Goal: Task Accomplishment & Management: Manage account settings

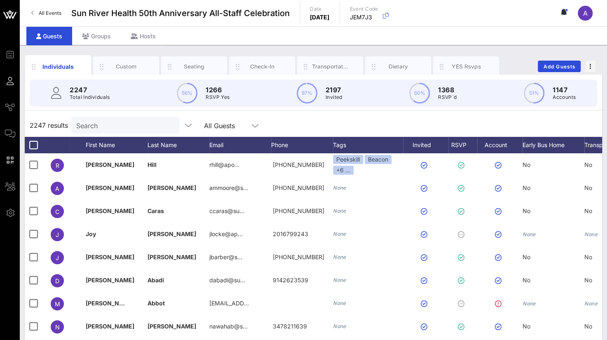
click at [102, 121] on input "Search" at bounding box center [124, 125] width 96 height 11
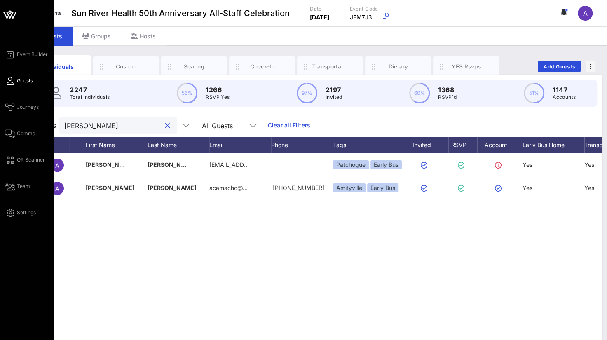
drag, startPoint x: 121, startPoint y: 124, endPoint x: 12, endPoint y: 125, distance: 108.4
click at [12, 125] on div "Event Builder Guests Journeys Comms QR Scanner Team Settings Sun River Health 5…" at bounding box center [303, 204] width 607 height 409
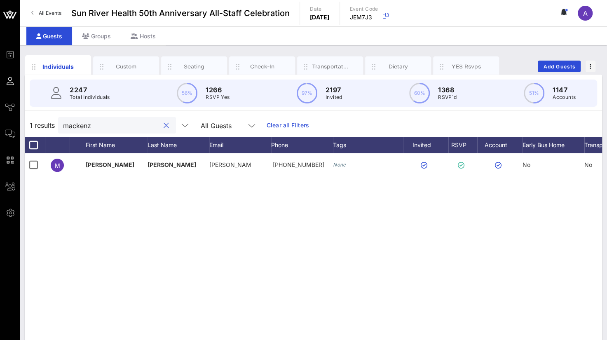
drag, startPoint x: 93, startPoint y: 128, endPoint x: 28, endPoint y: 128, distance: 65.5
click at [28, 128] on div "1 results mackenz All Guests Clear all Filters" at bounding box center [314, 125] width 578 height 23
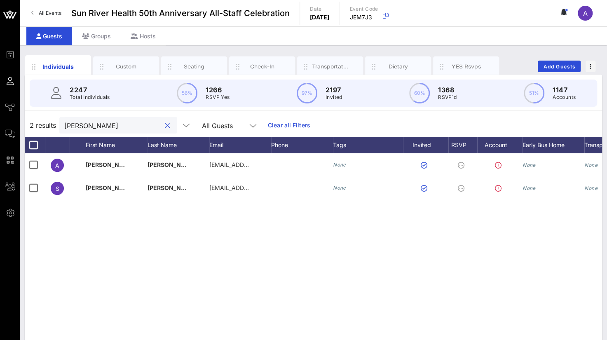
type input "[PERSON_NAME]"
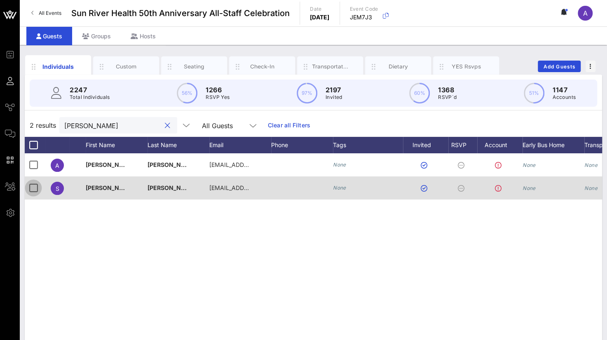
click at [36, 188] on div at bounding box center [33, 188] width 14 height 14
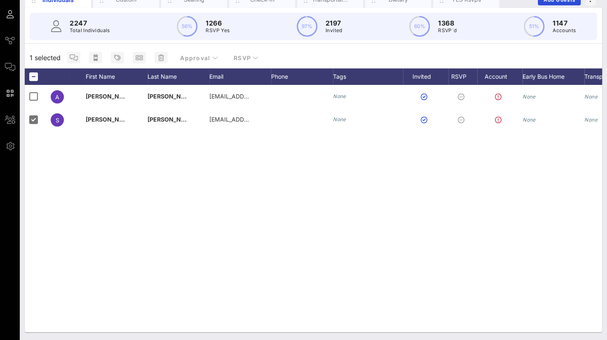
scroll to position [0, 65]
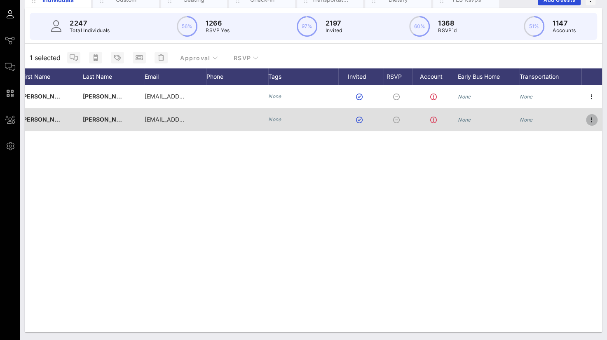
click at [594, 119] on icon "button" at bounding box center [592, 120] width 10 height 10
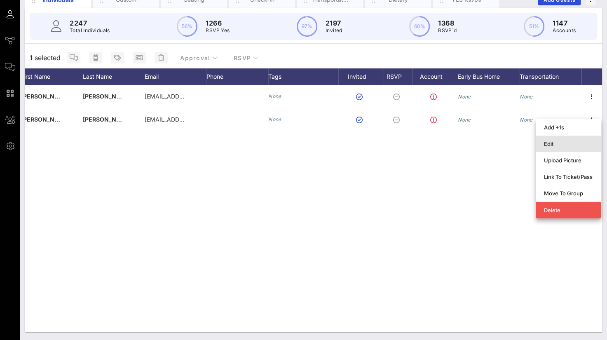
click at [553, 143] on div "Edit" at bounding box center [568, 144] width 49 height 7
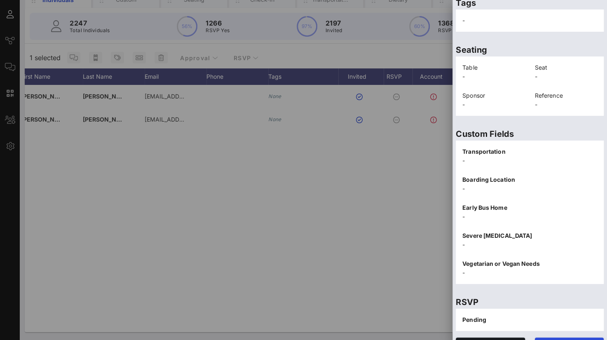
scroll to position [170, 0]
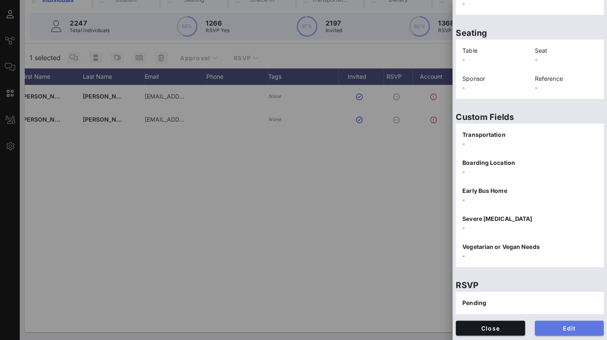
click at [565, 325] on span "Edit" at bounding box center [570, 328] width 56 height 7
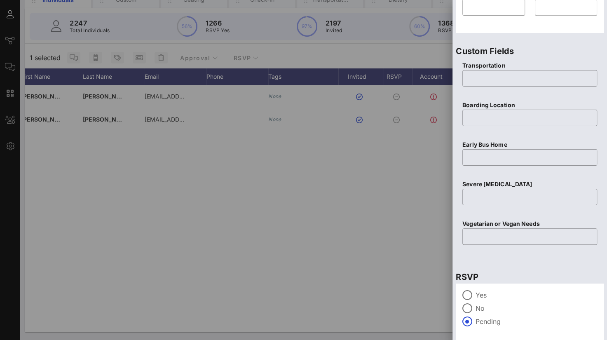
scroll to position [326, 0]
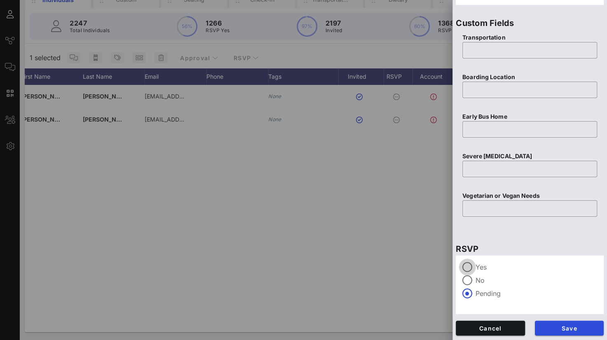
click at [471, 265] on div at bounding box center [467, 267] width 14 height 14
click at [551, 328] on span "Save" at bounding box center [570, 328] width 56 height 7
